Goal: Entertainment & Leisure: Consume media (video, audio)

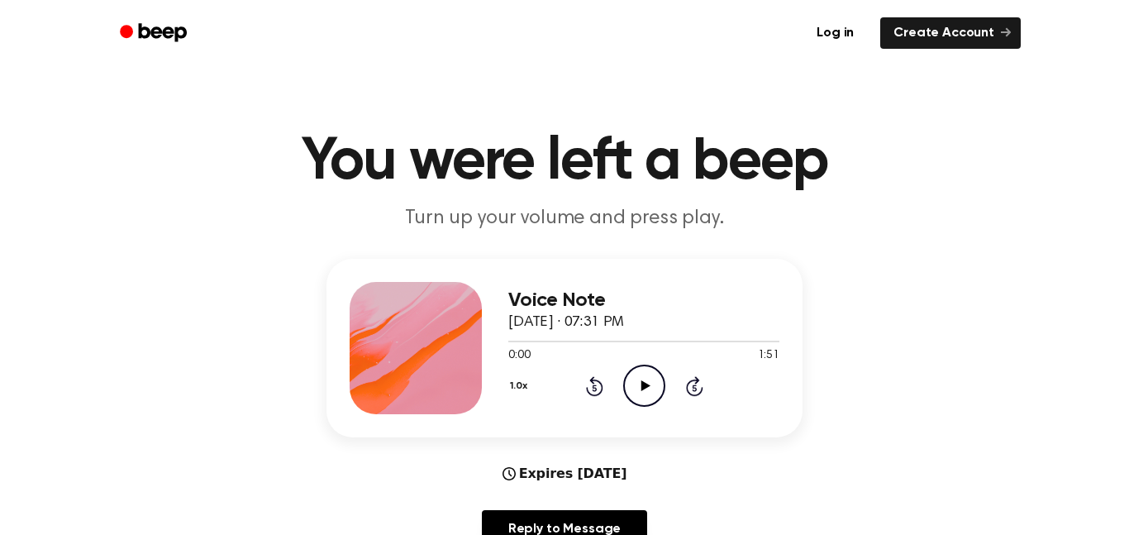
click at [656, 381] on icon "Play Audio" at bounding box center [644, 385] width 42 height 42
click at [656, 381] on icon "Pause Audio" at bounding box center [644, 385] width 42 height 42
click at [630, 391] on icon "Play Audio" at bounding box center [644, 385] width 42 height 42
click at [660, 383] on icon "Pause Audio" at bounding box center [644, 385] width 42 height 42
click at [566, 401] on div "1.0x Rewind 5 seconds Play Audio Skip 5 seconds" at bounding box center [643, 385] width 271 height 42
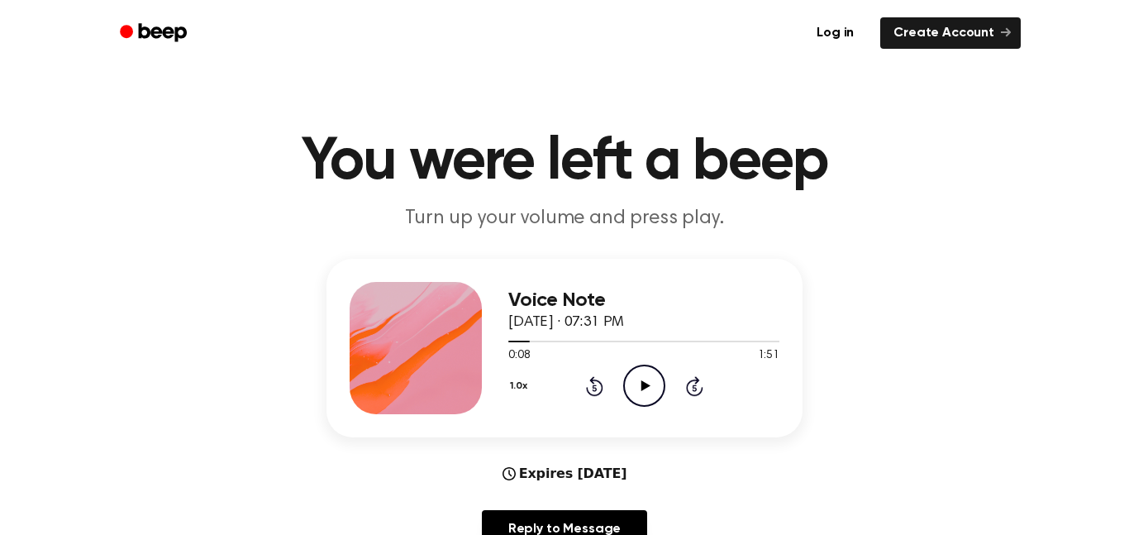
click at [599, 407] on div "1.0x Rewind 5 seconds Play Audio Skip 5 seconds" at bounding box center [643, 385] width 271 height 42
click at [594, 388] on icon at bounding box center [594, 387] width 4 height 7
click at [645, 387] on icon at bounding box center [645, 385] width 9 height 11
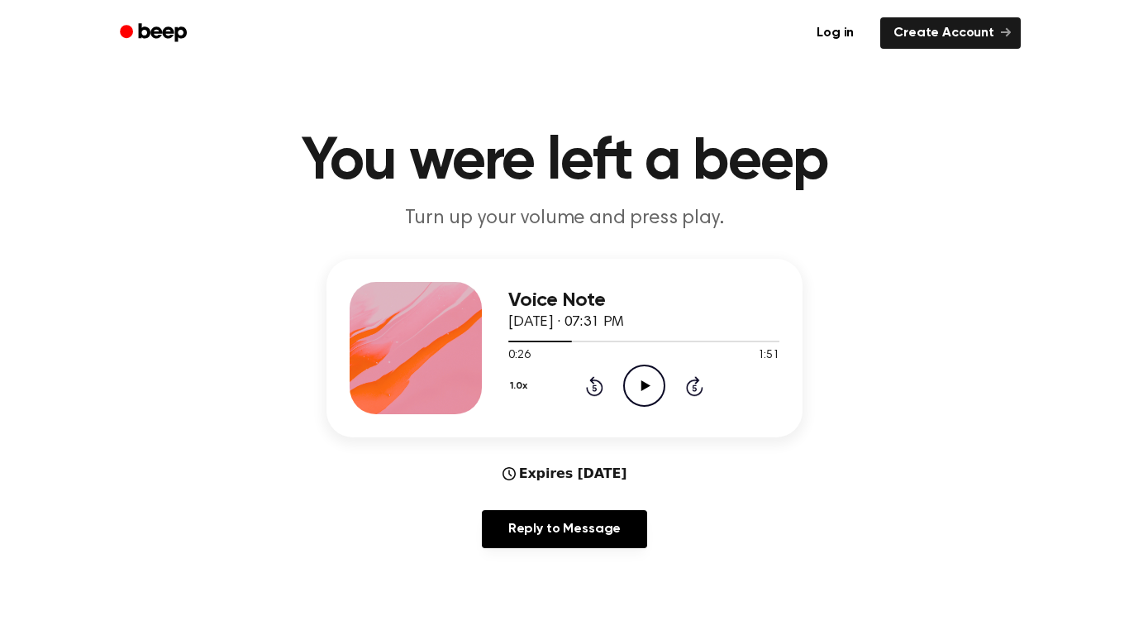
click at [594, 388] on icon at bounding box center [594, 387] width 4 height 7
click at [646, 386] on icon at bounding box center [645, 385] width 9 height 11
click at [594, 388] on icon at bounding box center [594, 387] width 4 height 7
click at [518, 384] on button "1.0x" at bounding box center [520, 386] width 25 height 28
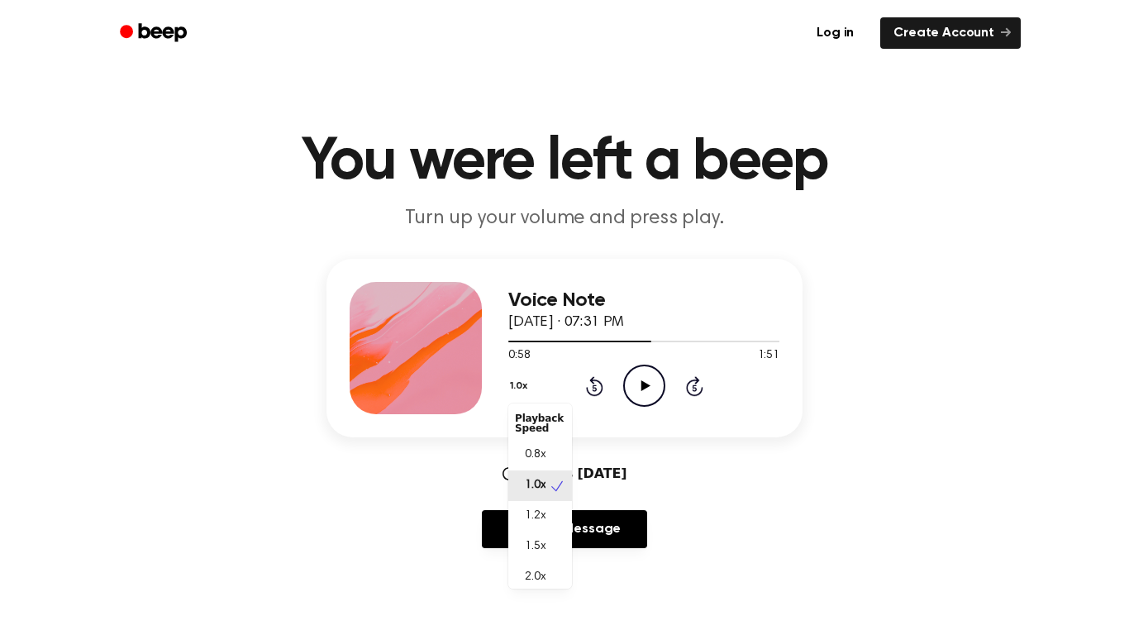
click at [536, 453] on span "0.8x" at bounding box center [535, 454] width 21 height 17
click at [646, 388] on icon "Play Audio" at bounding box center [644, 385] width 42 height 42
click at [646, 374] on icon "Pause Audio" at bounding box center [644, 385] width 42 height 42
click at [515, 376] on button "0.8x" at bounding box center [522, 386] width 28 height 28
click at [540, 534] on span "2.0x" at bounding box center [535, 577] width 21 height 17
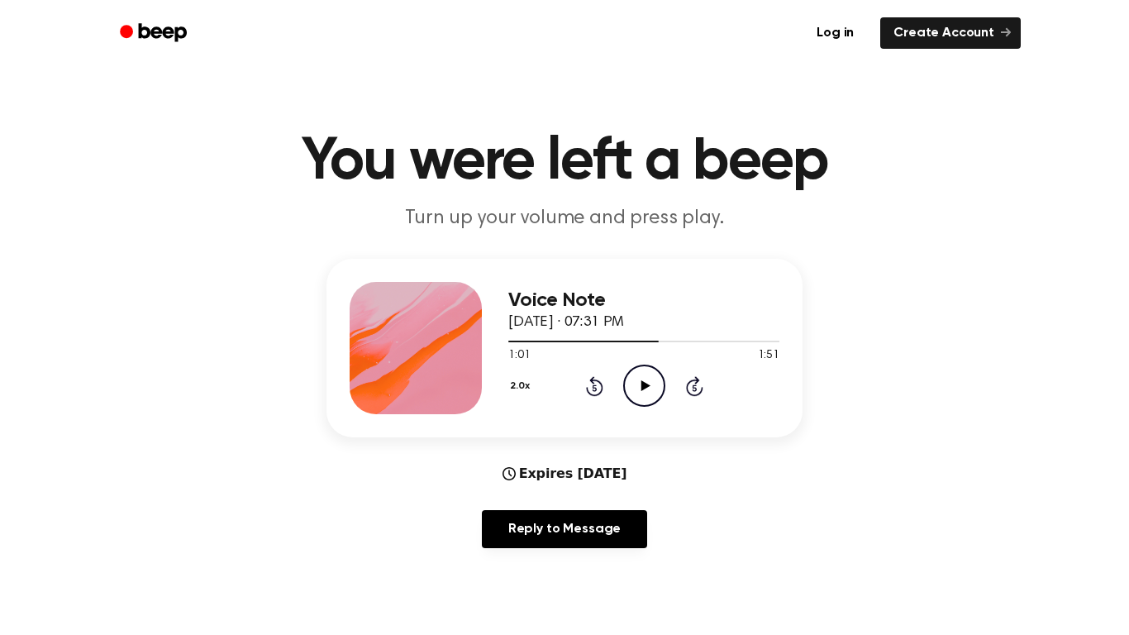
click at [654, 407] on icon "Play Audio" at bounding box center [644, 385] width 42 height 42
click at [634, 371] on icon "Pause Audio" at bounding box center [644, 385] width 42 height 42
click at [517, 388] on button "2.0x" at bounding box center [521, 386] width 27 height 28
click at [518, 422] on div "Playback Speed" at bounding box center [540, 419] width 64 height 33
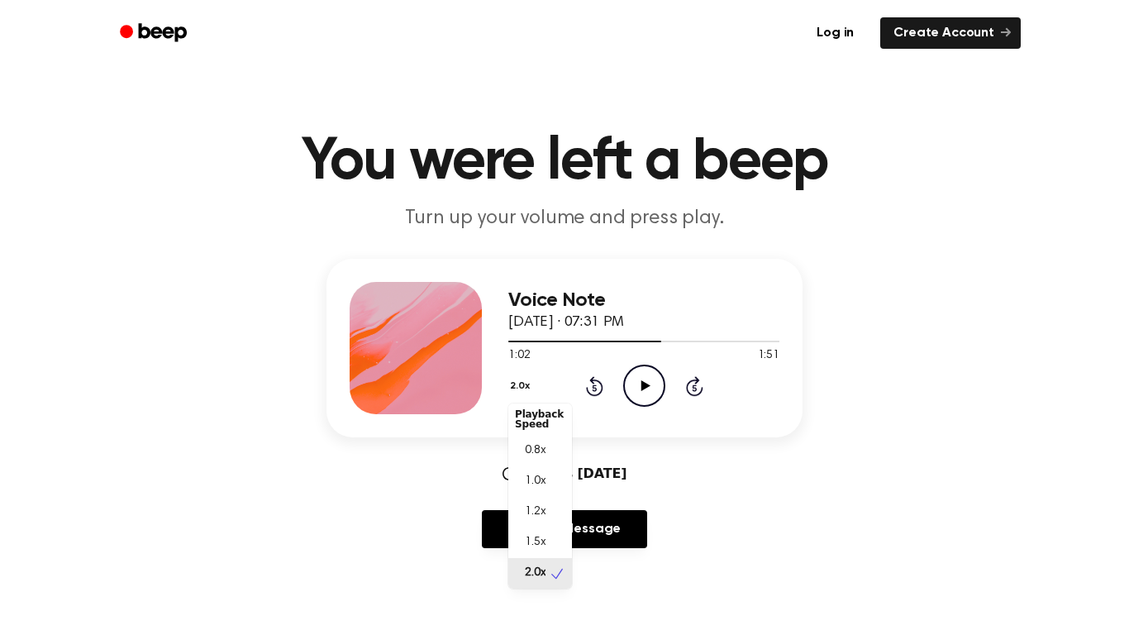
click at [525, 460] on span "0.8x" at bounding box center [535, 450] width 21 height 17
click at [648, 374] on icon "Play Audio" at bounding box center [644, 385] width 42 height 42
click at [655, 381] on icon "Pause Audio" at bounding box center [644, 385] width 42 height 42
click at [655, 371] on icon "Play Audio" at bounding box center [644, 385] width 42 height 42
click at [646, 378] on icon "Pause Audio" at bounding box center [644, 385] width 42 height 42
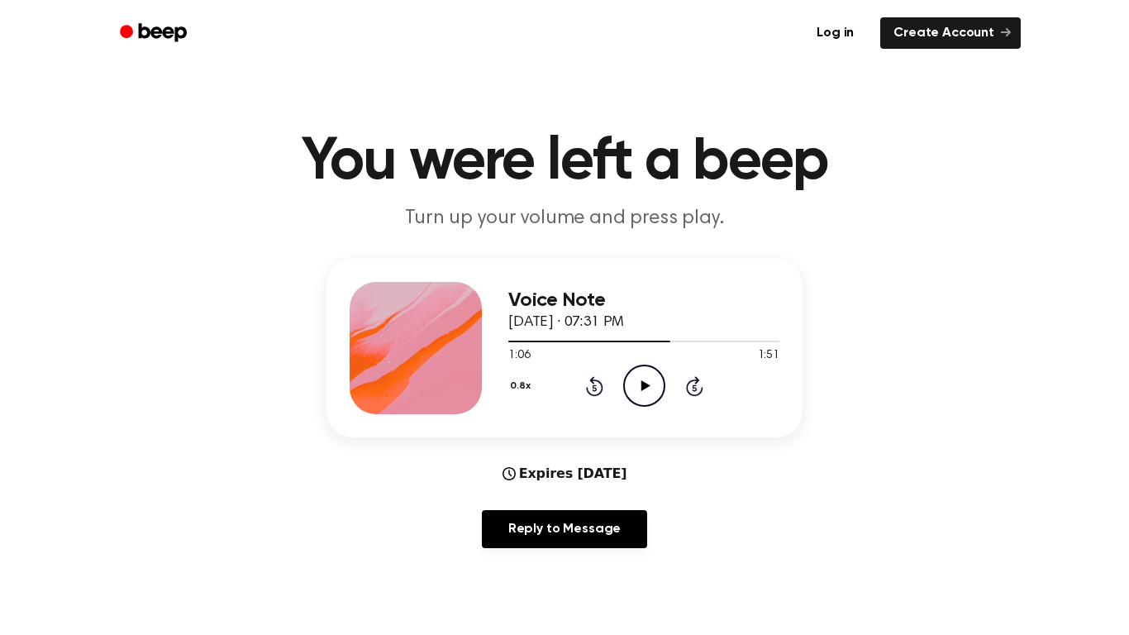
click at [635, 375] on icon "Play Audio" at bounding box center [644, 385] width 42 height 42
click at [644, 375] on icon "Pause Audio" at bounding box center [644, 385] width 42 height 42
click at [594, 388] on icon at bounding box center [594, 387] width 4 height 7
click at [645, 376] on icon "Play Audio" at bounding box center [644, 385] width 42 height 42
click at [656, 384] on icon "Pause Audio" at bounding box center [644, 385] width 42 height 42
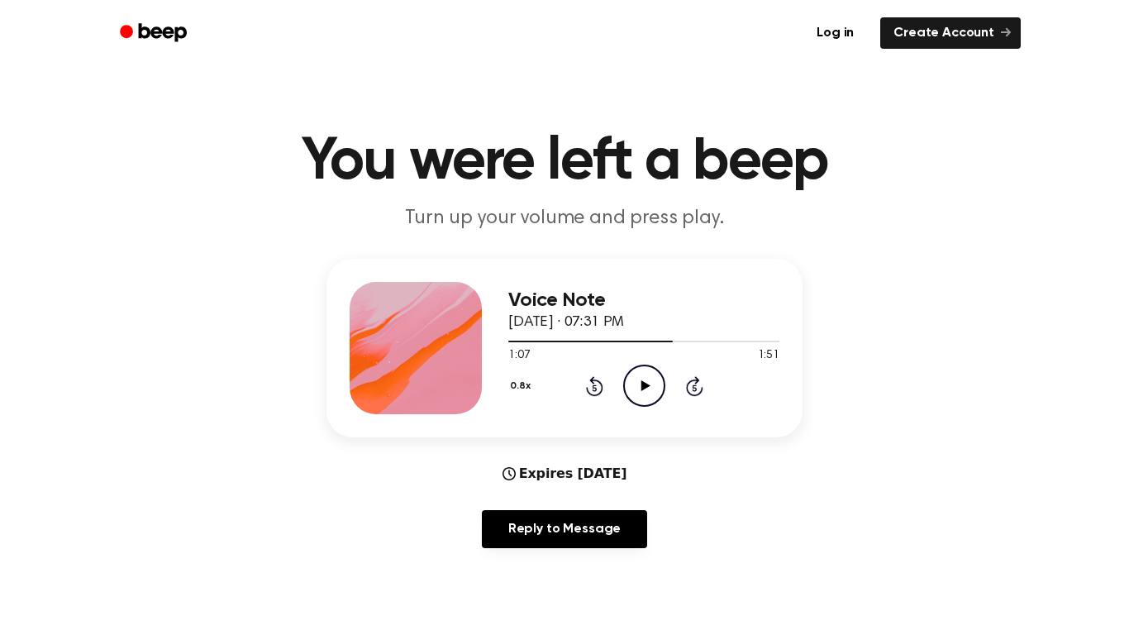
click at [640, 385] on icon "Play Audio" at bounding box center [644, 385] width 42 height 42
click at [640, 371] on icon "Pause Audio" at bounding box center [644, 385] width 42 height 42
click at [601, 341] on div at bounding box center [592, 342] width 168 height 2
click at [651, 341] on div at bounding box center [643, 342] width 271 height 2
click at [684, 341] on div at bounding box center [643, 342] width 271 height 2
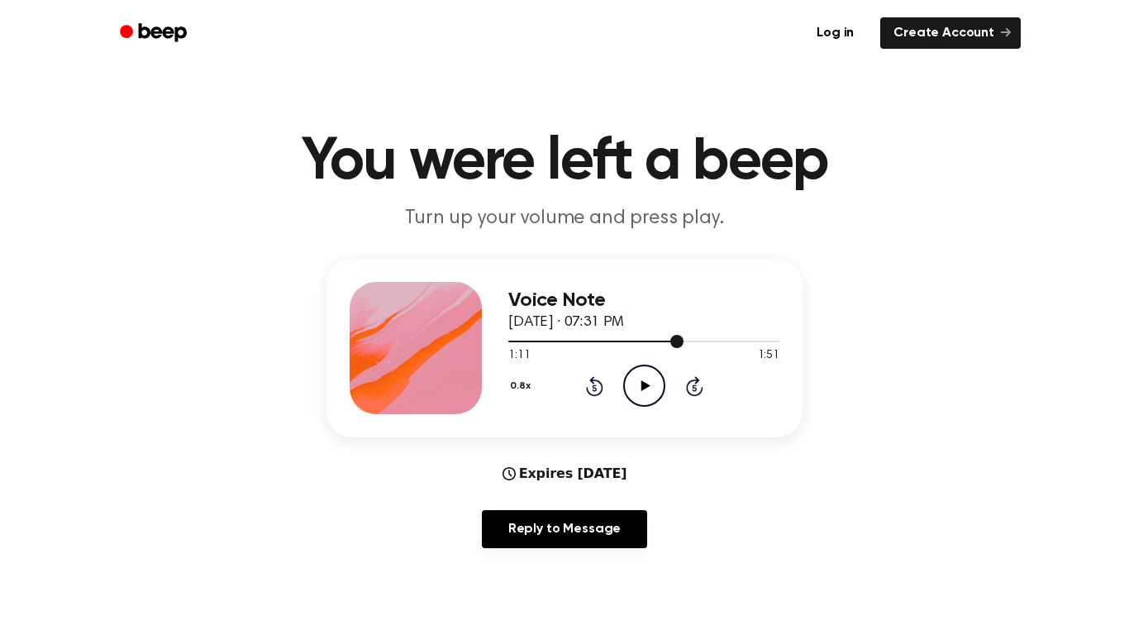
click at [637, 387] on icon "Play Audio" at bounding box center [644, 385] width 42 height 42
click at [648, 341] on div at bounding box center [597, 342] width 179 height 2
click at [703, 366] on div "0.8x Rewind 5 seconds Pause Audio Skip 5 seconds" at bounding box center [643, 385] width 271 height 42
click at [696, 388] on icon at bounding box center [694, 387] width 4 height 7
click at [638, 380] on icon "Pause Audio" at bounding box center [644, 385] width 42 height 42
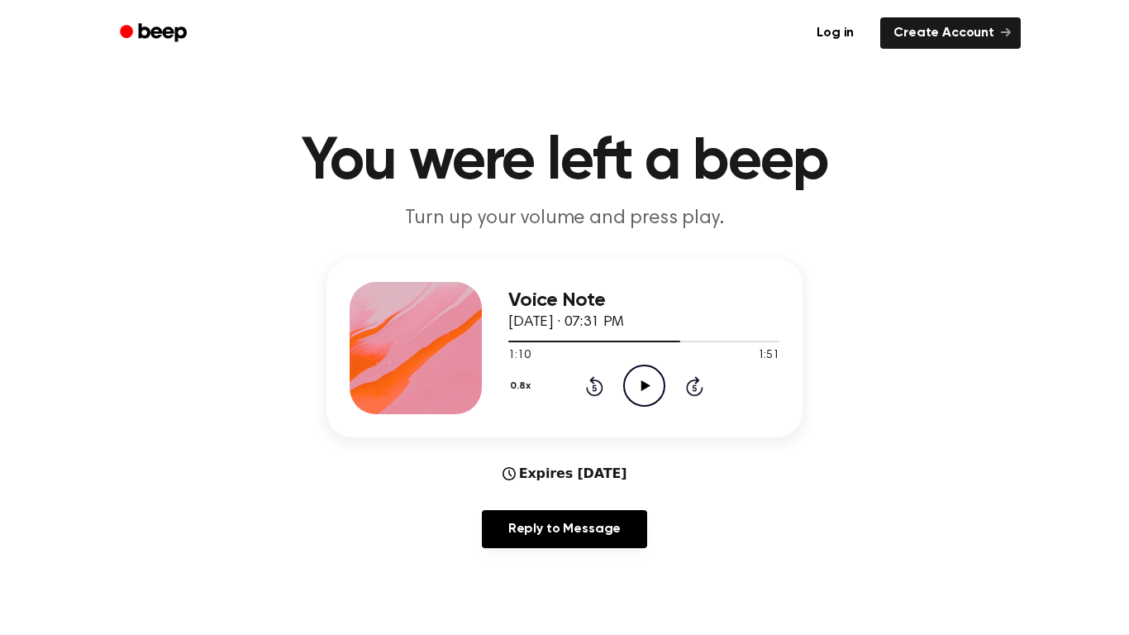
click at [646, 383] on icon "Play Audio" at bounding box center [644, 385] width 42 height 42
click at [587, 388] on icon at bounding box center [594, 386] width 17 height 20
click at [656, 385] on icon "Play Audio" at bounding box center [644, 385] width 42 height 42
click at [519, 387] on button "0.8x" at bounding box center [522, 386] width 28 height 28
click at [536, 534] on div "2.0x" at bounding box center [540, 577] width 64 height 31
